Goal: Use online tool/utility

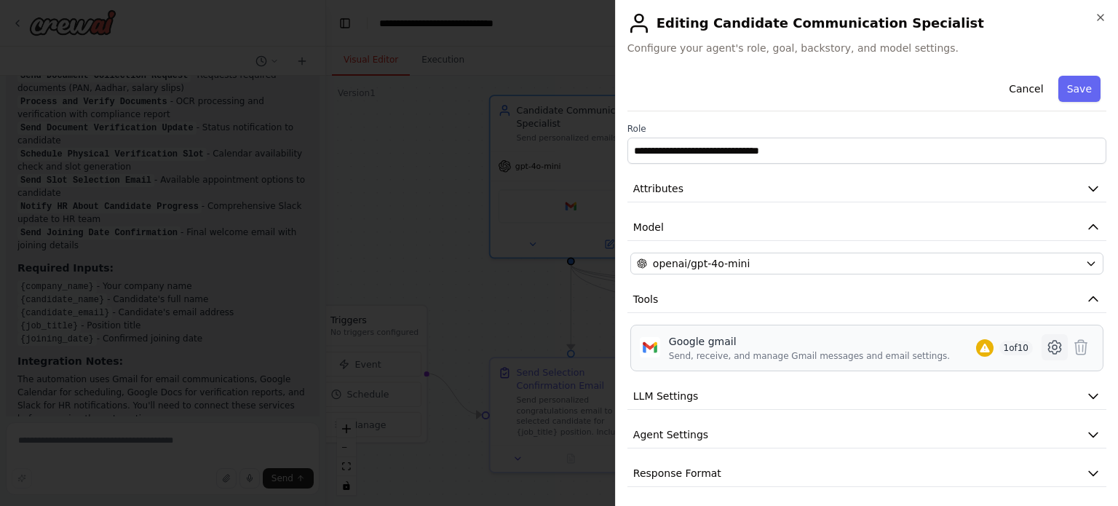
click at [1053, 347] on icon at bounding box center [1055, 347] width 4 height 4
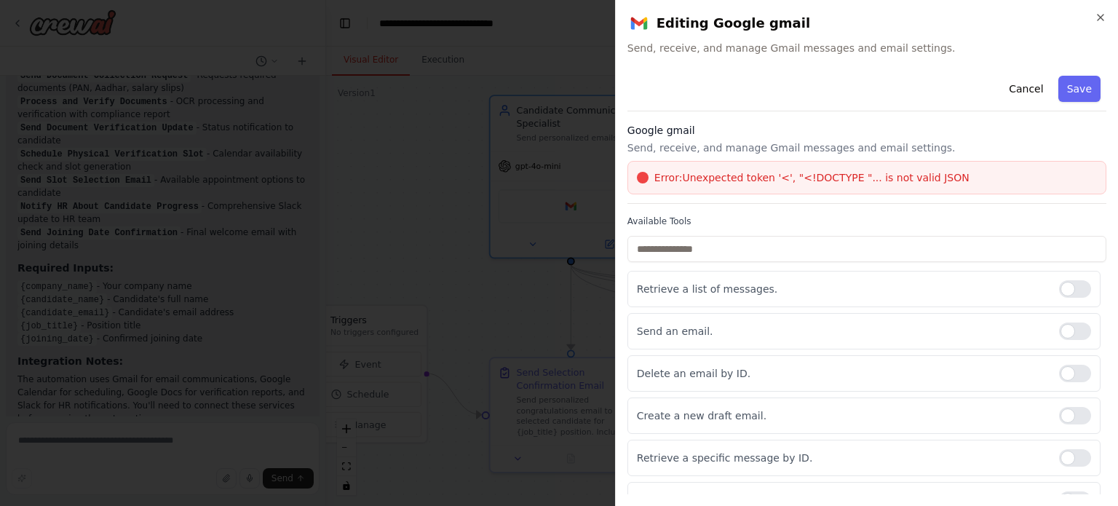
click at [812, 189] on div "Error: Unexpected token '<', "<!DOCTYPE "... is not valid JSON" at bounding box center [867, 177] width 479 height 33
click at [918, 169] on div "Error: Unexpected token '<', "<!DOCTYPE "... is not valid JSON" at bounding box center [867, 177] width 479 height 33
click at [842, 168] on div "Error: Unexpected token '<', "<!DOCTYPE "... is not valid JSON" at bounding box center [867, 177] width 479 height 33
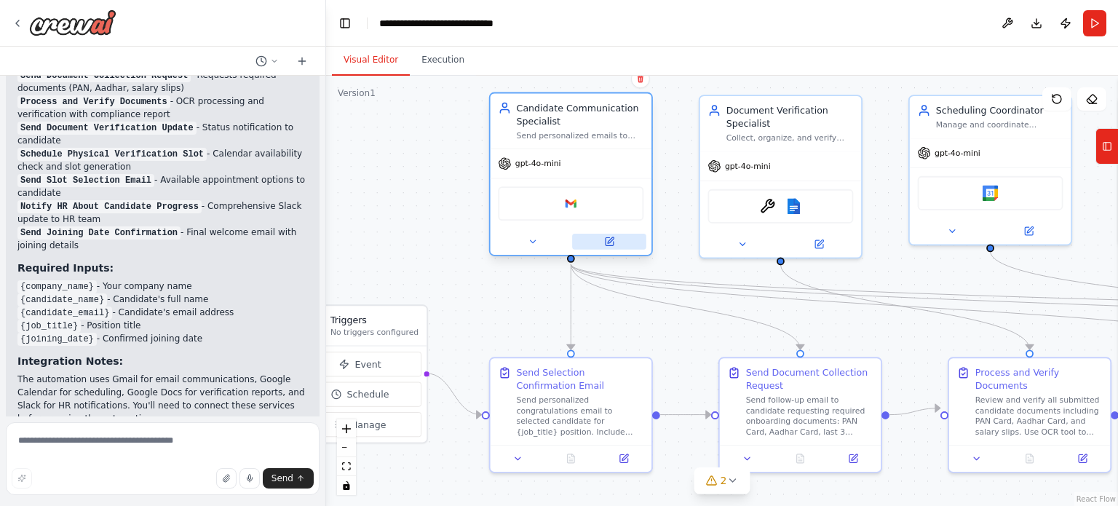
click at [603, 241] on button at bounding box center [609, 242] width 74 height 16
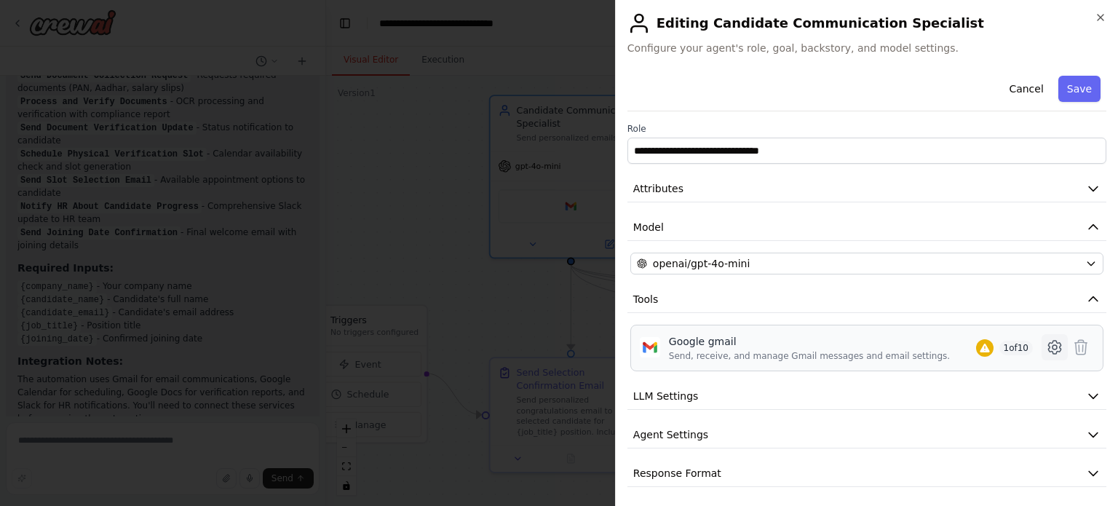
click at [1048, 339] on icon at bounding box center [1054, 347] width 17 height 17
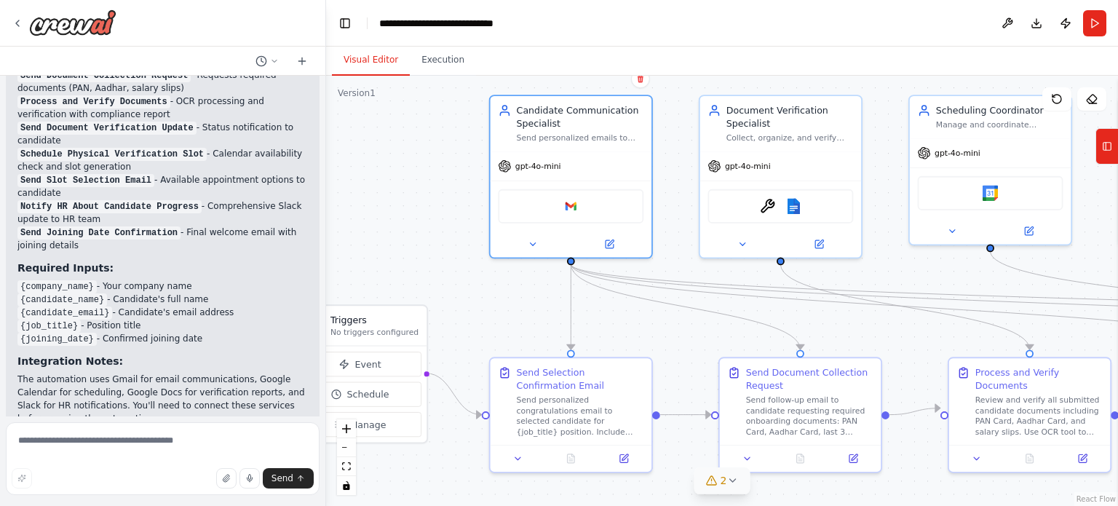
click at [723, 483] on span "2" at bounding box center [724, 480] width 7 height 15
